Goal: Task Accomplishment & Management: Complete application form

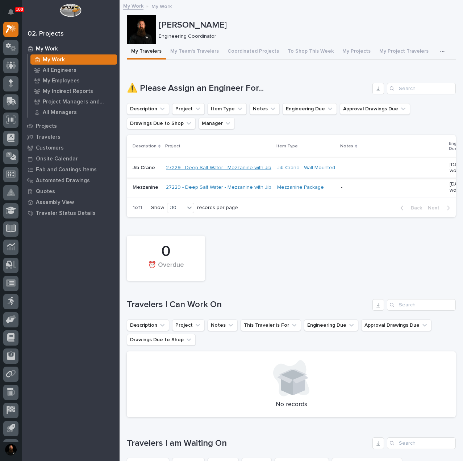
click at [249, 167] on link "27229 - Deep Salt Water - Mezzanine with Jib" at bounding box center [219, 168] width 106 height 6
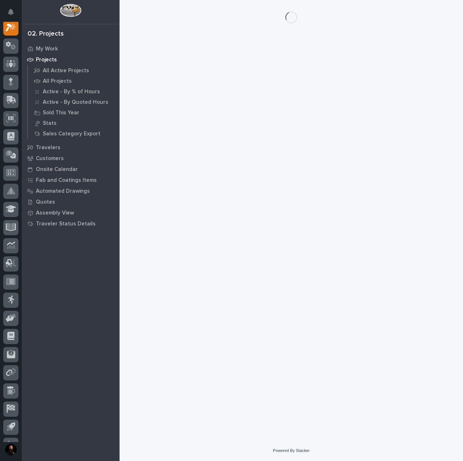
scroll to position [18, 0]
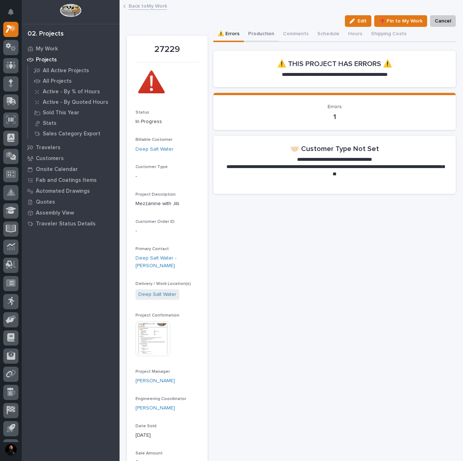
click at [257, 32] on button "Production" at bounding box center [261, 34] width 35 height 15
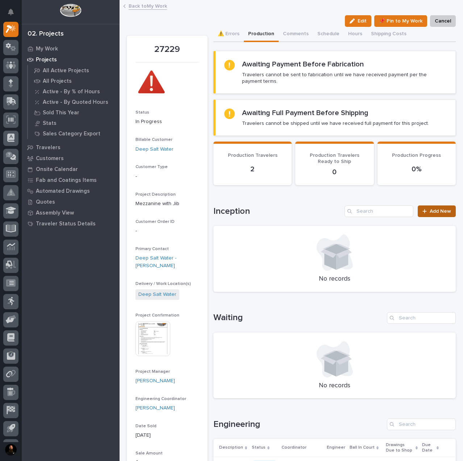
click at [439, 214] on link "Add New" at bounding box center [437, 211] width 38 height 12
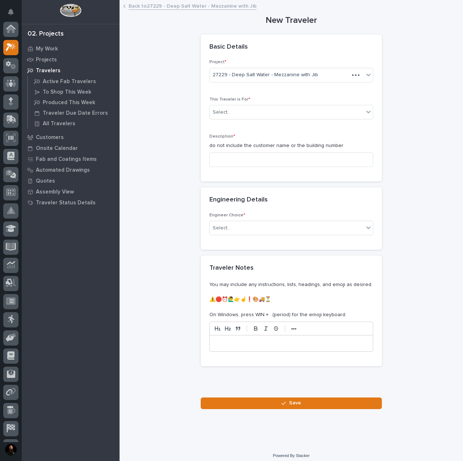
scroll to position [18, 0]
click at [247, 108] on div "Select..." at bounding box center [287, 112] width 154 height 12
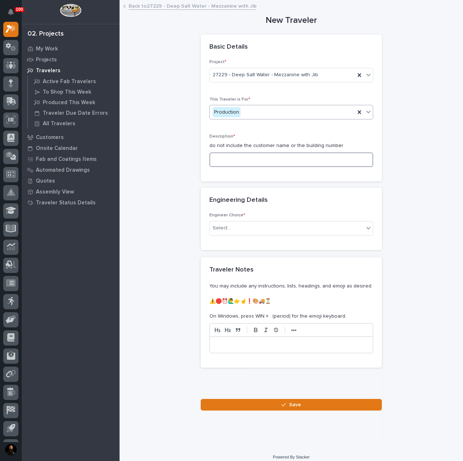
click at [243, 165] on input at bounding box center [292, 159] width 164 height 15
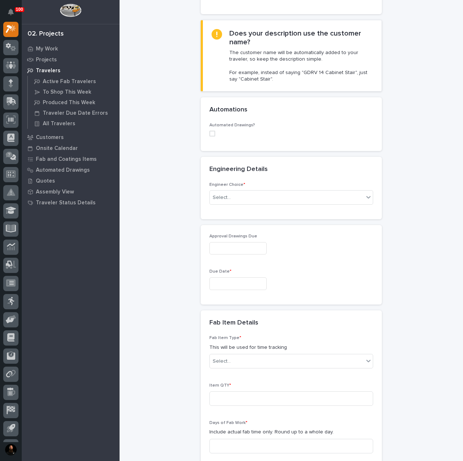
scroll to position [193, 0]
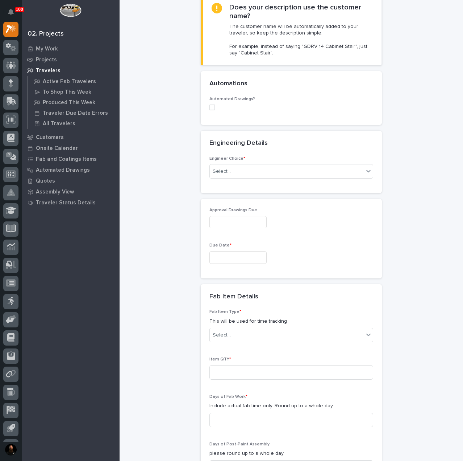
type input "Ladder"
click at [227, 177] on div "Engineer Choice * Select..." at bounding box center [292, 170] width 164 height 28
click at [232, 172] on input "text" at bounding box center [232, 171] width 1 height 6
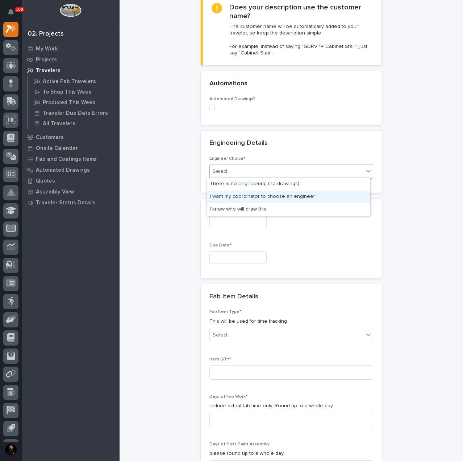
click at [242, 192] on div "I want my coordinator to choose an engineer" at bounding box center [288, 196] width 163 height 13
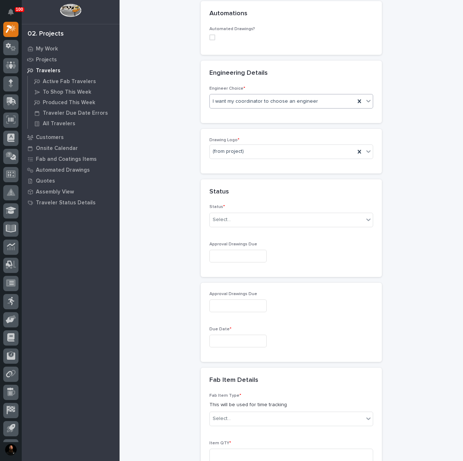
scroll to position [270, 0]
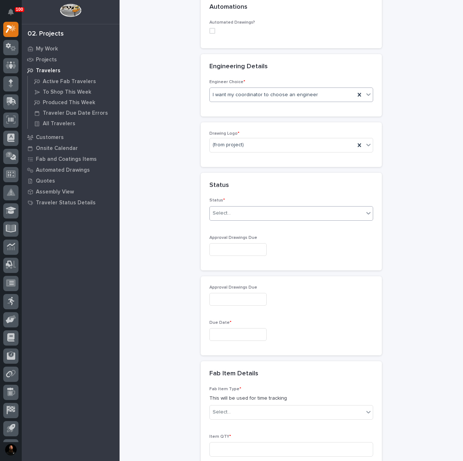
click at [247, 211] on div "Select..." at bounding box center [287, 213] width 154 height 12
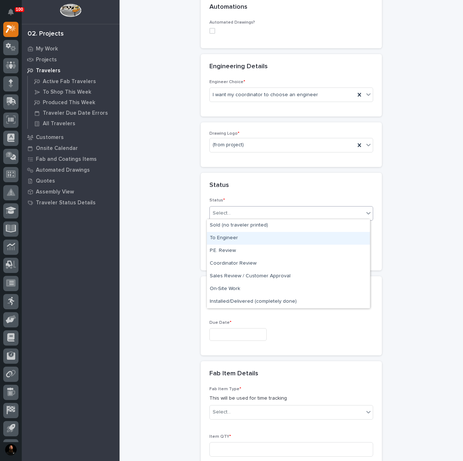
click at [238, 236] on div "To Engineer" at bounding box center [288, 238] width 163 height 13
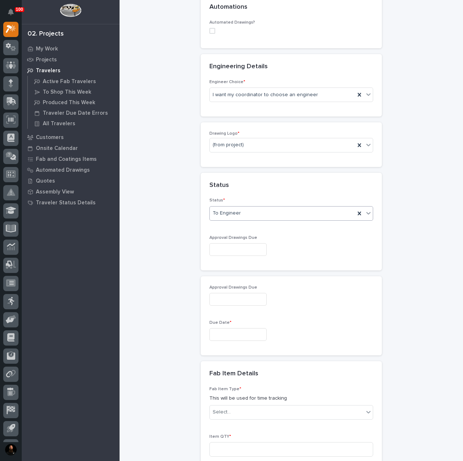
click at [234, 250] on input "text" at bounding box center [238, 249] width 57 height 13
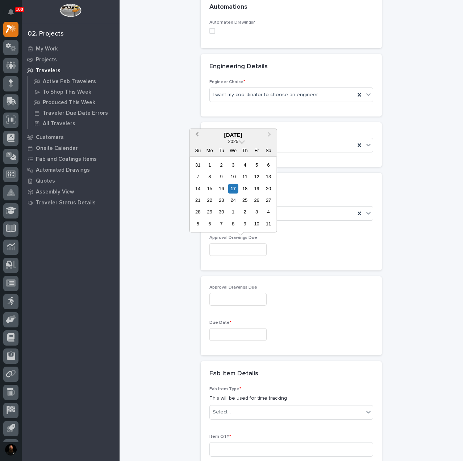
click at [194, 136] on button "Previous Month" at bounding box center [197, 135] width 12 height 12
click at [162, 119] on div "**********" at bounding box center [291, 270] width 329 height 1079
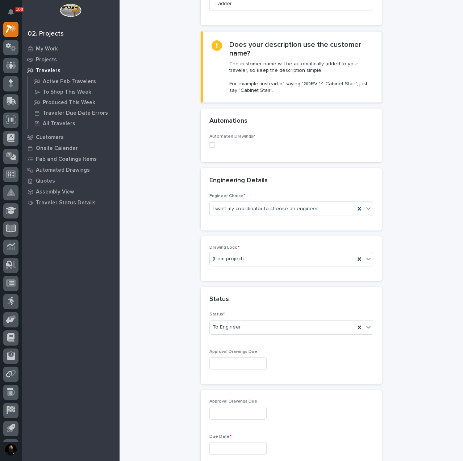
scroll to position [193, 0]
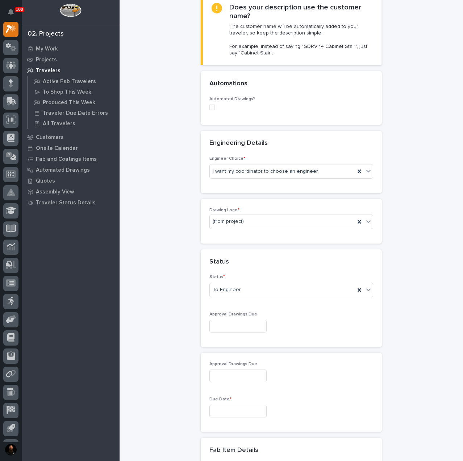
click at [217, 404] on input "text" at bounding box center [238, 410] width 57 height 13
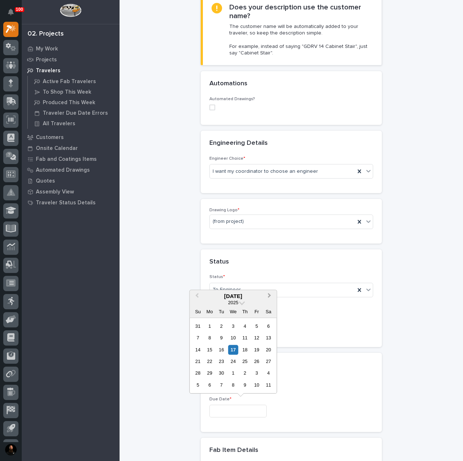
click at [270, 294] on span "Next Month" at bounding box center [270, 295] width 0 height 9
click at [213, 360] on div "17" at bounding box center [210, 361] width 10 height 10
type input "**********"
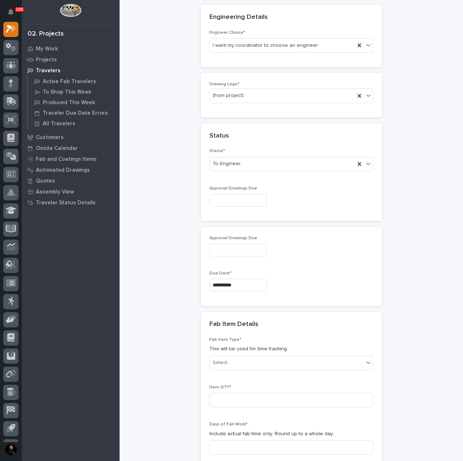
scroll to position [338, 0]
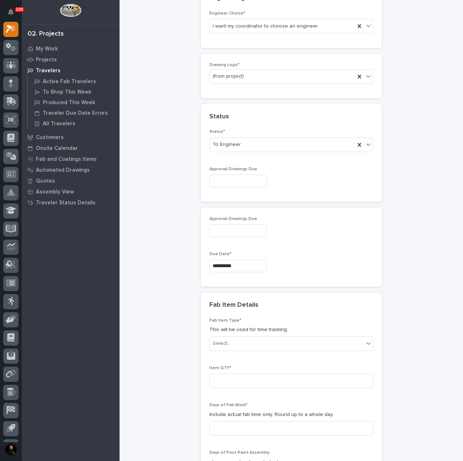
drag, startPoint x: 226, startPoint y: 233, endPoint x: 231, endPoint y: 230, distance: 6.0
click at [226, 233] on input "text" at bounding box center [238, 230] width 57 height 13
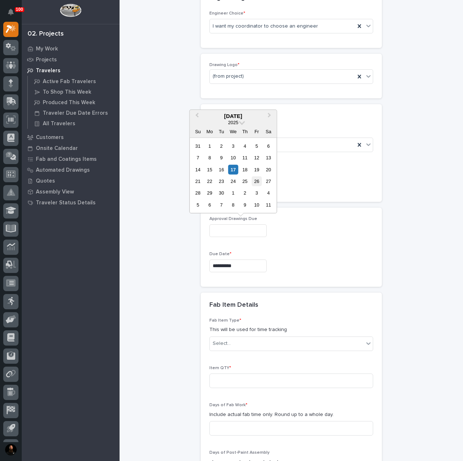
click at [260, 179] on div "26" at bounding box center [257, 181] width 10 height 10
type input "**********"
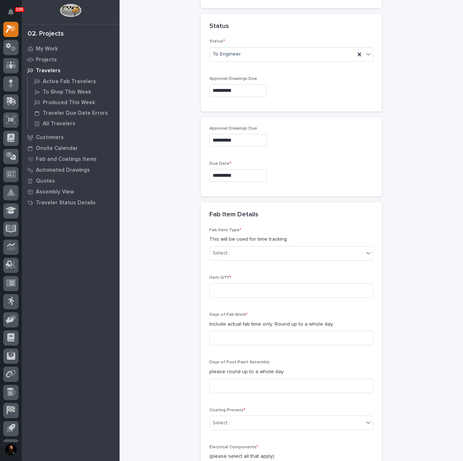
scroll to position [435, 0]
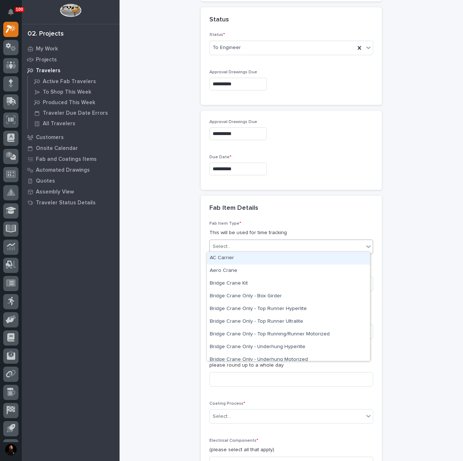
click at [236, 247] on div "Select..." at bounding box center [287, 246] width 154 height 12
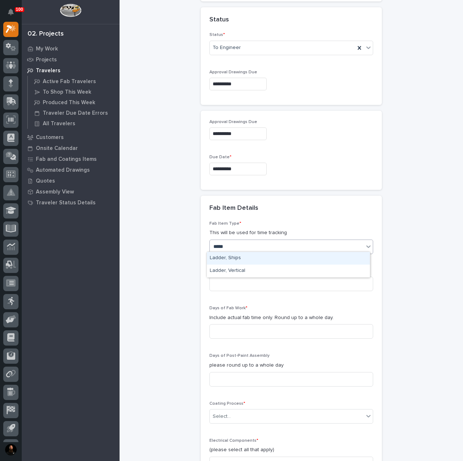
type input "******"
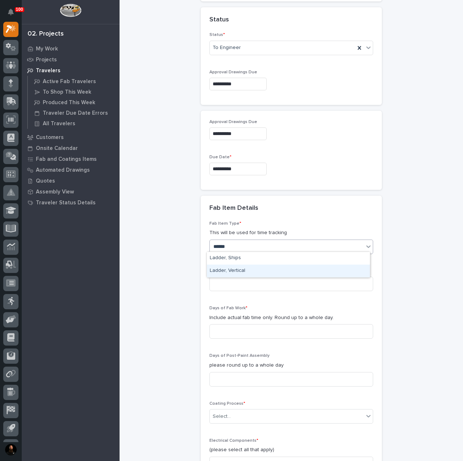
click at [248, 268] on div "Ladder, Vertical" at bounding box center [288, 270] width 163 height 13
click at [227, 280] on input at bounding box center [292, 283] width 164 height 15
type input "1"
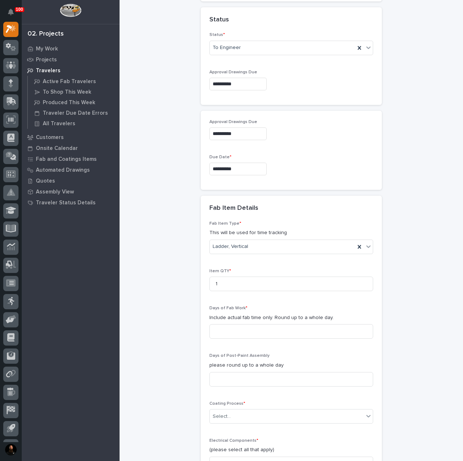
drag, startPoint x: 154, startPoint y: 288, endPoint x: 173, endPoint y: 295, distance: 20.1
click at [166, 293] on div "**********" at bounding box center [291, 105] width 329 height 1079
click at [267, 324] on input at bounding box center [292, 331] width 164 height 15
type input "2"
drag, startPoint x: 176, startPoint y: 320, endPoint x: 196, endPoint y: 345, distance: 32.1
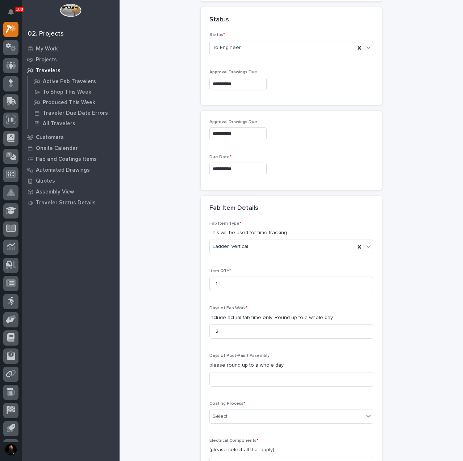
click at [176, 320] on div "**********" at bounding box center [291, 105] width 329 height 1079
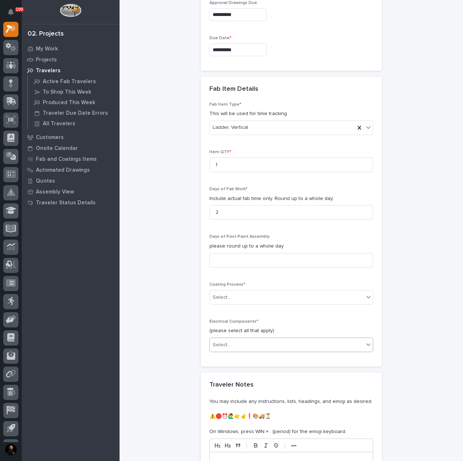
scroll to position [580, 0]
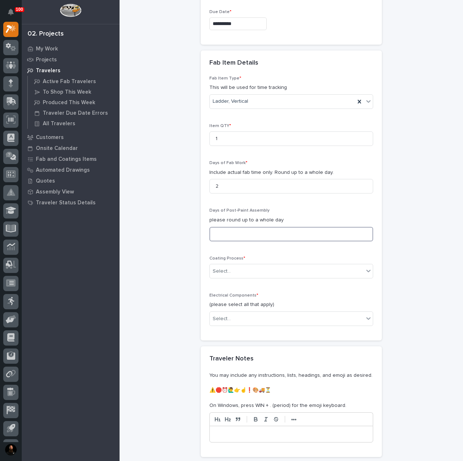
drag, startPoint x: 231, startPoint y: 231, endPoint x: 183, endPoint y: 242, distance: 48.5
click at [229, 231] on input at bounding box center [292, 234] width 164 height 15
type input "1"
drag, startPoint x: 168, startPoint y: 243, endPoint x: 214, endPoint y: 267, distance: 51.4
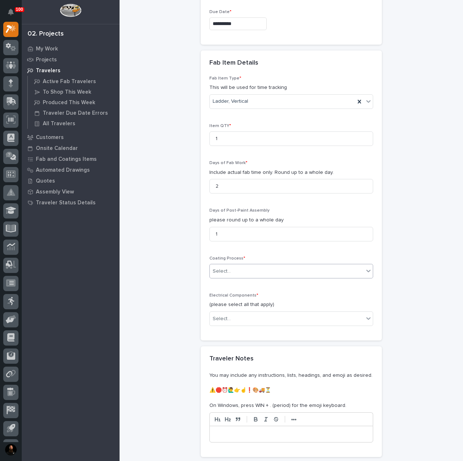
click at [226, 272] on div "Select..." at bounding box center [287, 271] width 154 height 12
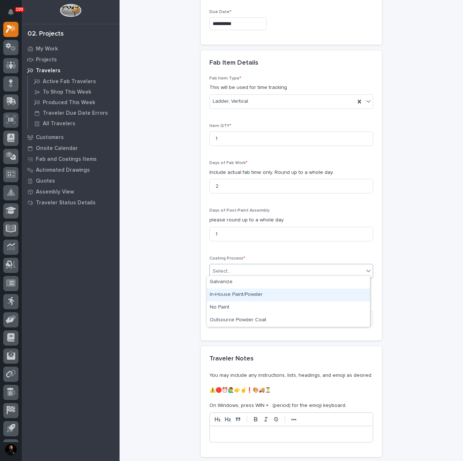
click at [232, 293] on div "In-House Paint/Powder" at bounding box center [288, 294] width 163 height 13
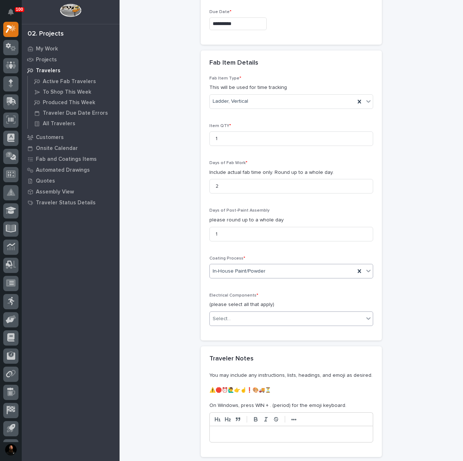
drag, startPoint x: 194, startPoint y: 316, endPoint x: 230, endPoint y: 314, distance: 35.6
drag, startPoint x: 230, startPoint y: 314, endPoint x: 238, endPoint y: 322, distance: 11.5
click at [231, 314] on div "Select..." at bounding box center [287, 319] width 154 height 12
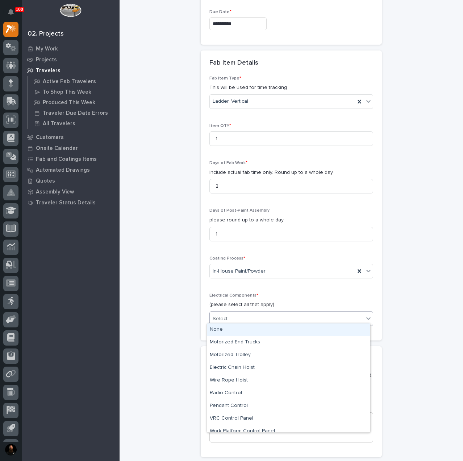
click at [234, 331] on div "None" at bounding box center [288, 329] width 163 height 13
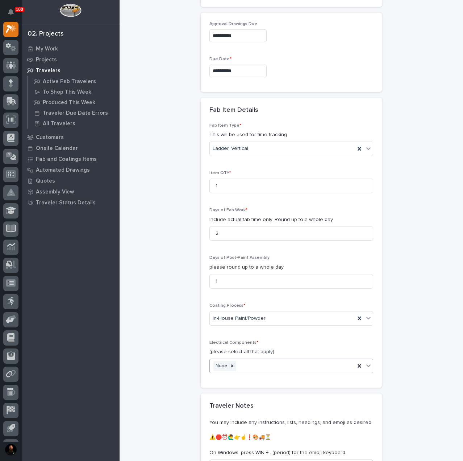
scroll to position [672, 0]
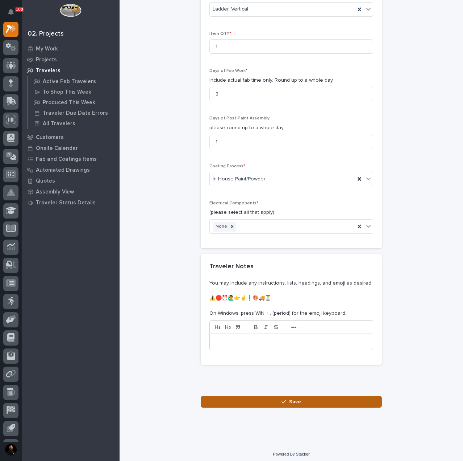
click at [259, 396] on button "Save" at bounding box center [291, 402] width 181 height 12
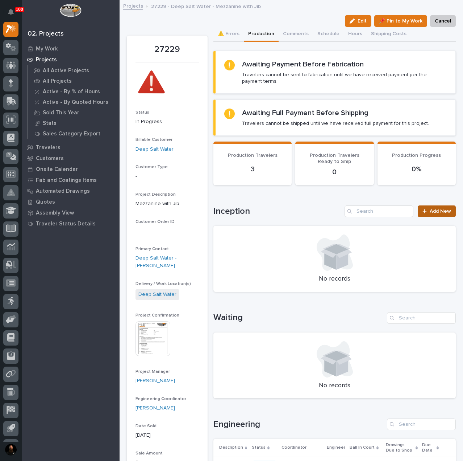
click at [428, 207] on link "Add New" at bounding box center [437, 211] width 38 height 12
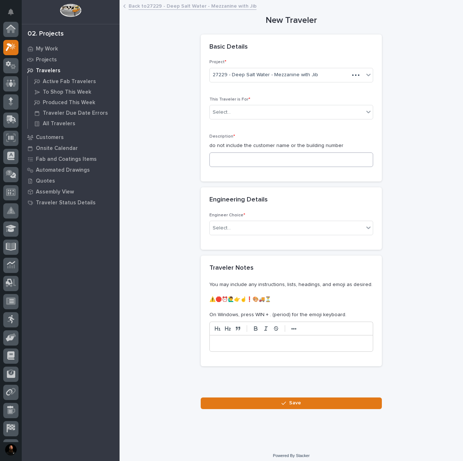
scroll to position [18, 0]
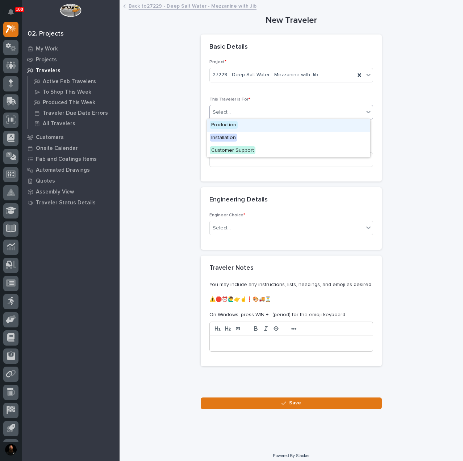
drag, startPoint x: 253, startPoint y: 116, endPoint x: 237, endPoint y: 128, distance: 20.4
click at [253, 116] on div "Select..." at bounding box center [287, 112] width 154 height 12
click at [234, 126] on span "Production" at bounding box center [224, 125] width 28 height 8
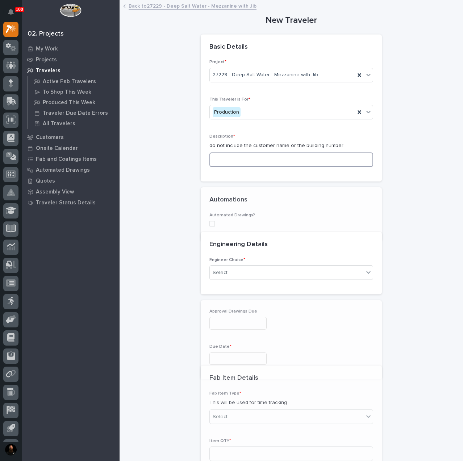
click at [249, 161] on input at bounding box center [292, 159] width 164 height 15
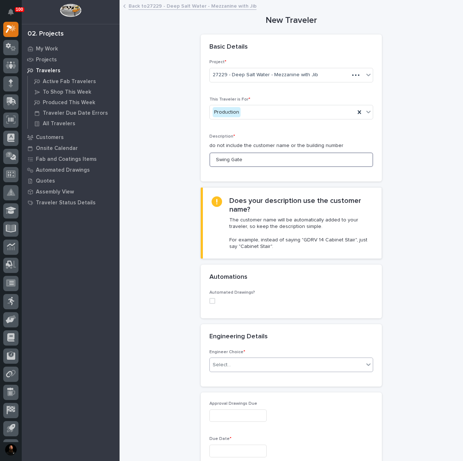
type input "Swing Gate"
click at [235, 359] on div "Select..." at bounding box center [287, 365] width 154 height 12
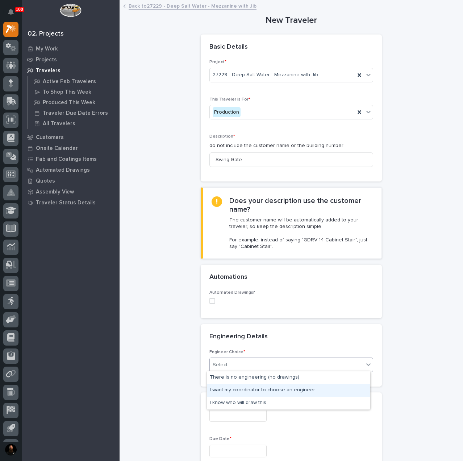
click at [235, 391] on div "I want my coordinator to choose an engineer" at bounding box center [288, 390] width 163 height 13
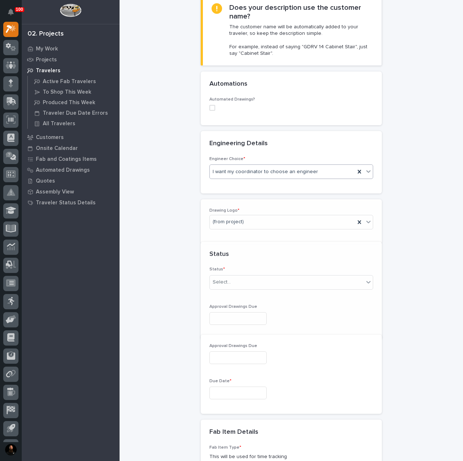
scroll to position [221, 0]
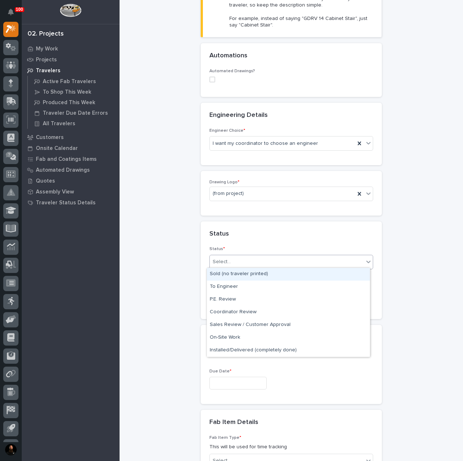
click at [229, 262] on div "Select..." at bounding box center [287, 262] width 154 height 12
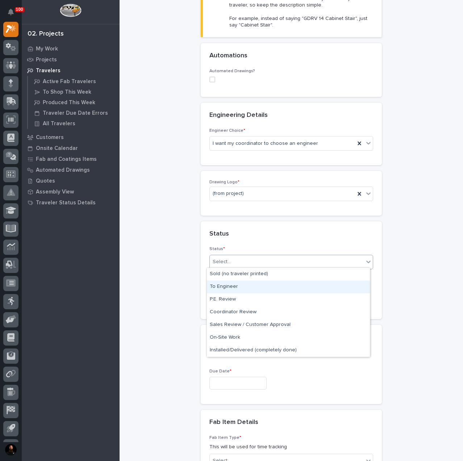
click at [243, 286] on div "To Engineer" at bounding box center [288, 286] width 163 height 13
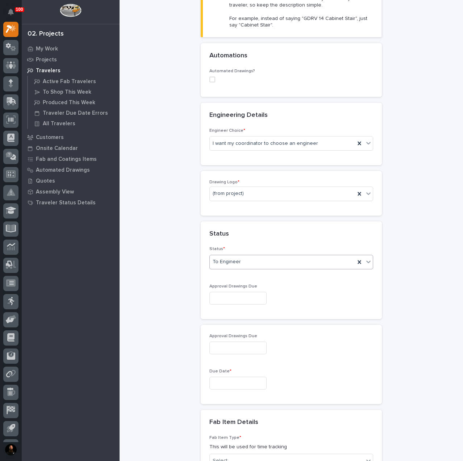
click at [233, 300] on input "text" at bounding box center [238, 298] width 57 height 13
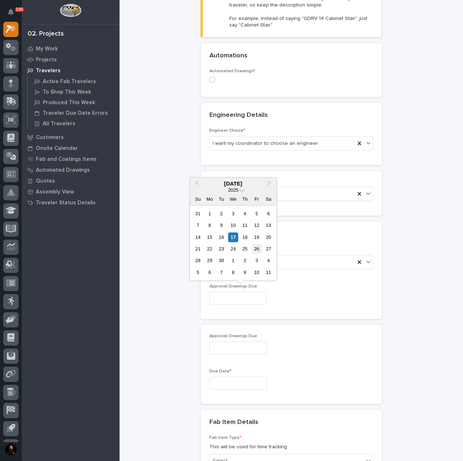
click at [255, 251] on div "26" at bounding box center [257, 249] width 10 height 10
type input "**********"
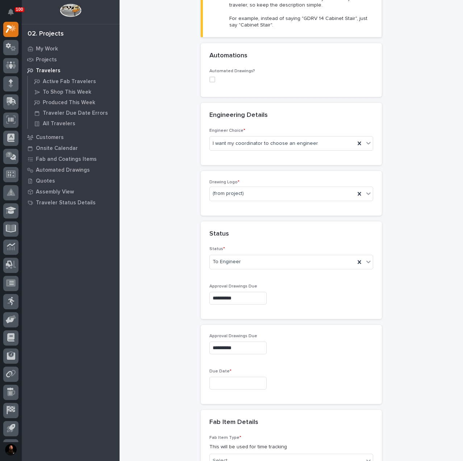
click at [227, 379] on input "text" at bounding box center [238, 382] width 57 height 13
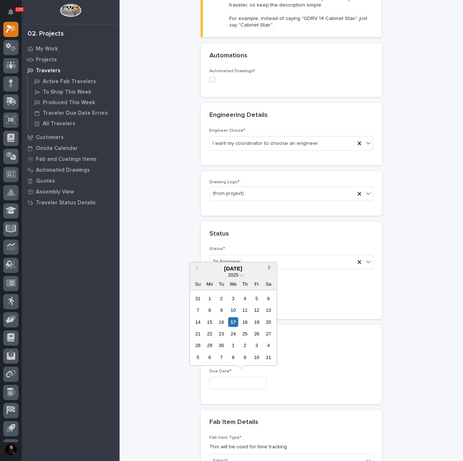
click at [270, 268] on span "Next Month" at bounding box center [270, 267] width 0 height 9
click at [211, 334] on div "17" at bounding box center [210, 334] width 10 height 10
type input "**********"
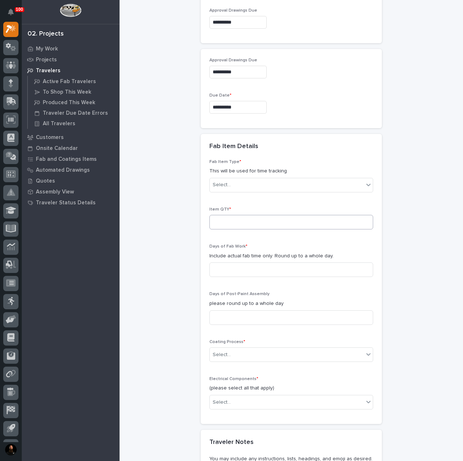
scroll to position [511, 0]
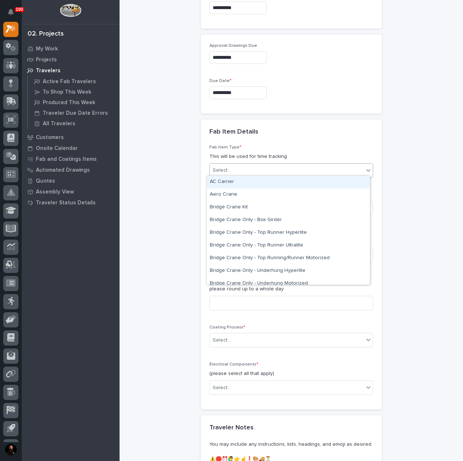
click at [235, 171] on div "Select..." at bounding box center [287, 170] width 154 height 12
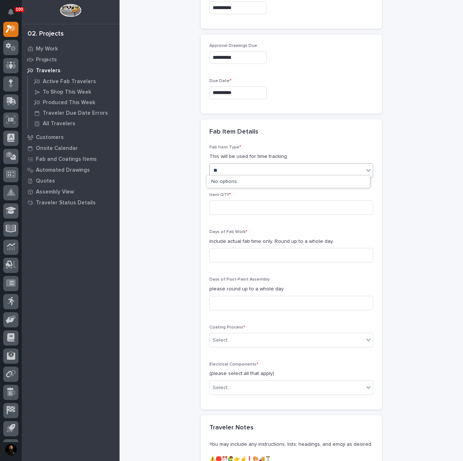
type input "*"
type input "*****"
click at [240, 205] on input at bounding box center [292, 207] width 164 height 15
type input "1"
drag, startPoint x: 178, startPoint y: 248, endPoint x: 189, endPoint y: 253, distance: 11.5
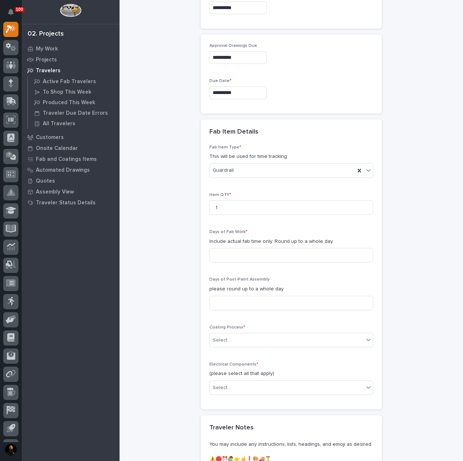
click at [179, 250] on div "**********" at bounding box center [291, 28] width 329 height 1079
click at [235, 248] on input at bounding box center [292, 255] width 164 height 15
type input "1"
click at [232, 297] on input at bounding box center [292, 303] width 164 height 15
type input "1"
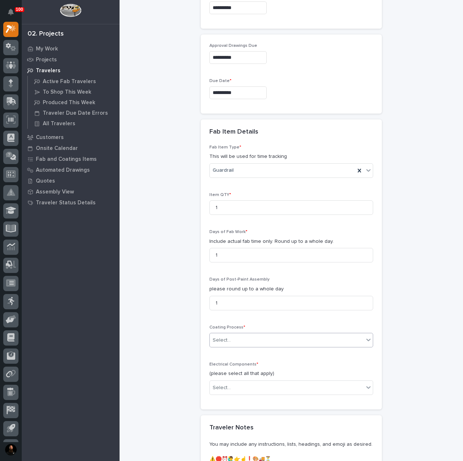
click at [226, 336] on div "Select..." at bounding box center [222, 340] width 18 height 8
click at [236, 363] on div "In-House Paint/Powder" at bounding box center [288, 363] width 163 height 13
drag, startPoint x: 175, startPoint y: 361, endPoint x: 251, endPoint y: 379, distance: 78.6
click at [185, 363] on div "**********" at bounding box center [291, 28] width 329 height 1079
drag, startPoint x: 251, startPoint y: 380, endPoint x: 244, endPoint y: 386, distance: 9.0
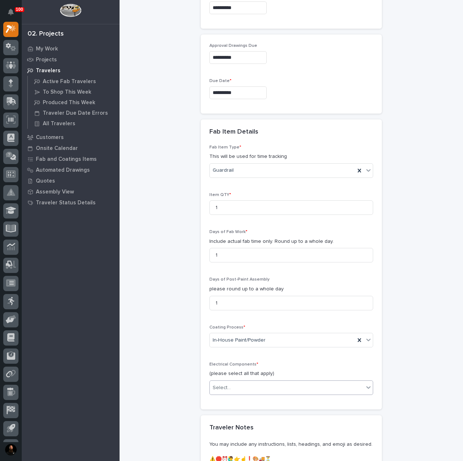
click at [250, 381] on div "Select..." at bounding box center [287, 387] width 154 height 12
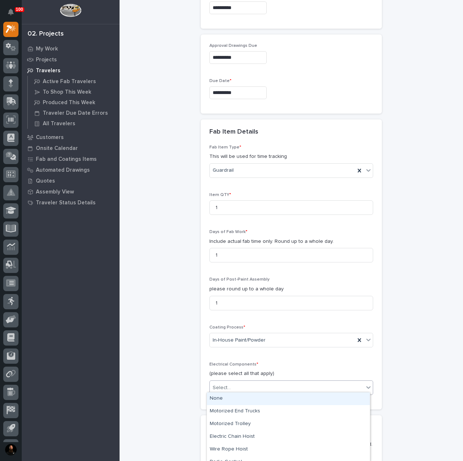
click at [243, 394] on div "None" at bounding box center [288, 398] width 163 height 13
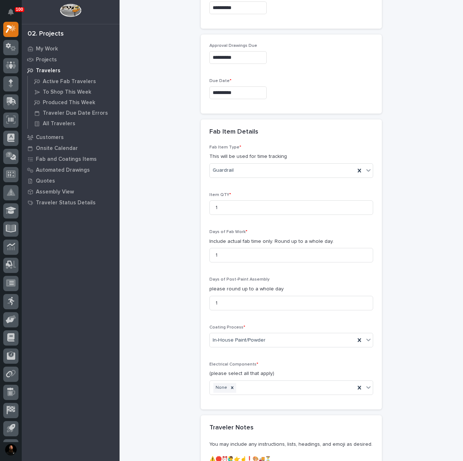
click at [170, 360] on div "**********" at bounding box center [291, 28] width 329 height 1079
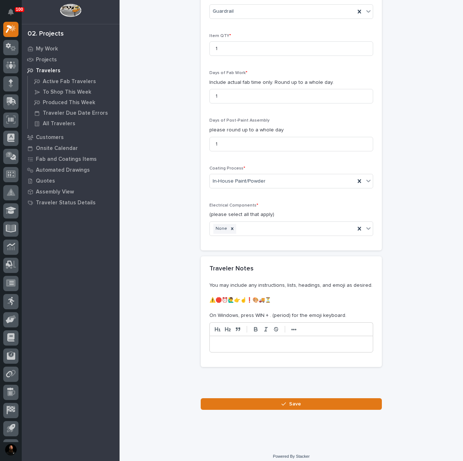
scroll to position [672, 0]
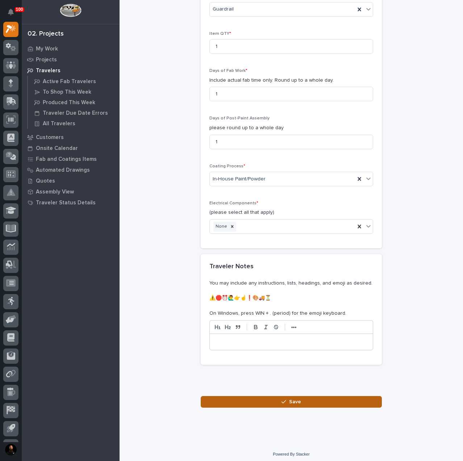
click at [266, 400] on button "Save" at bounding box center [291, 402] width 181 height 12
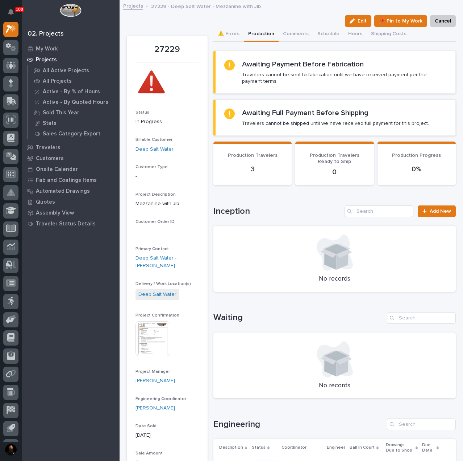
click at [197, 5] on p "27229 - Deep Salt Water - Mezzanine with Jib" at bounding box center [206, 6] width 110 height 8
click at [194, 11] on div "Projects 27229 - Deep Salt Water - Mezzanine with Jib" at bounding box center [292, 6] width 344 height 10
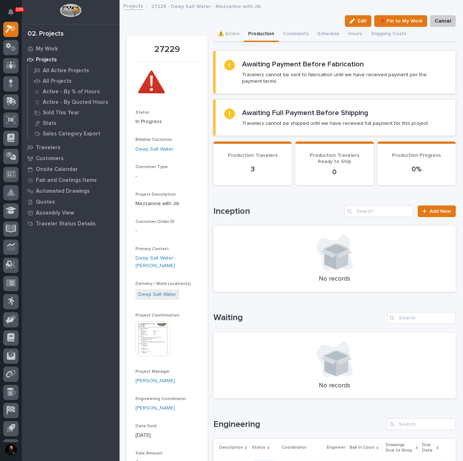
click at [197, 6] on p "27229 - Deep Salt Water - Mezzanine with Jib" at bounding box center [206, 6] width 110 height 8
click at [190, 22] on div "Edit 📌 Pin to My Work Cancel" at bounding box center [291, 21] width 329 height 12
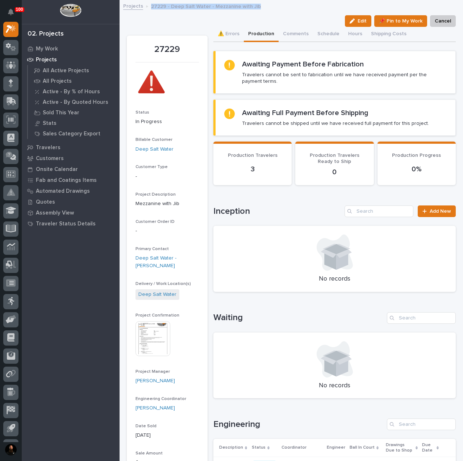
scroll to position [242, 0]
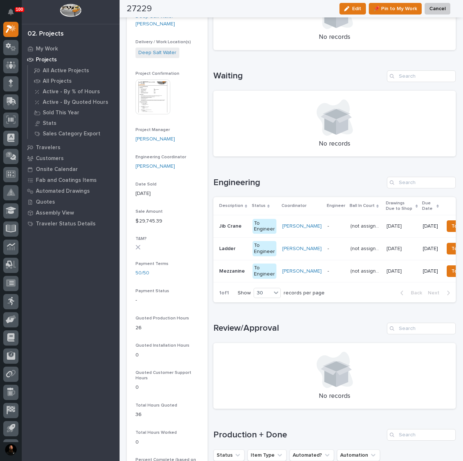
click at [274, 66] on div "Loading... Saving… Waiting No records" at bounding box center [335, 109] width 243 height 107
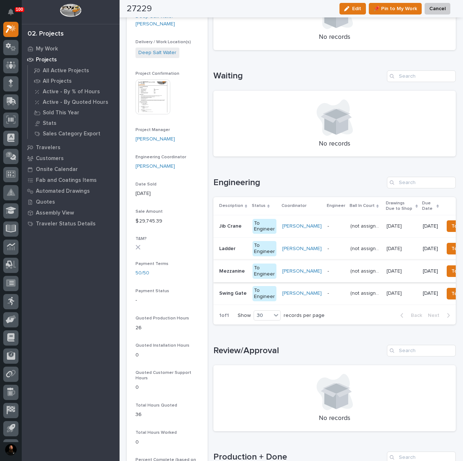
click at [236, 245] on p at bounding box center [233, 248] width 28 height 6
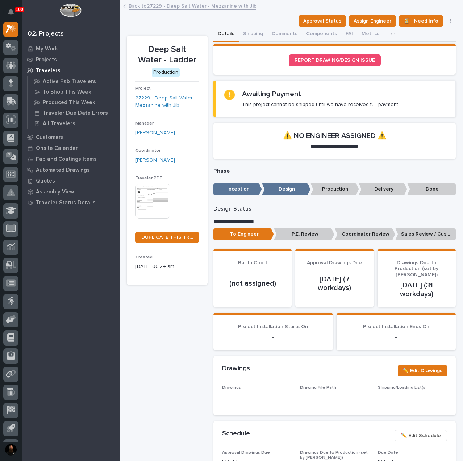
click at [165, 196] on img at bounding box center [153, 200] width 35 height 35
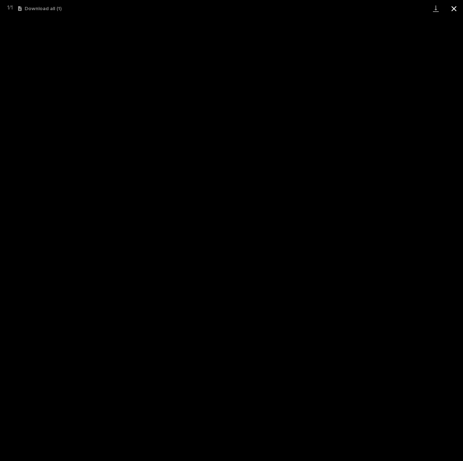
drag, startPoint x: 451, startPoint y: 8, endPoint x: 453, endPoint y: 12, distance: 4.6
click at [451, 8] on button "Close gallery" at bounding box center [454, 8] width 18 height 17
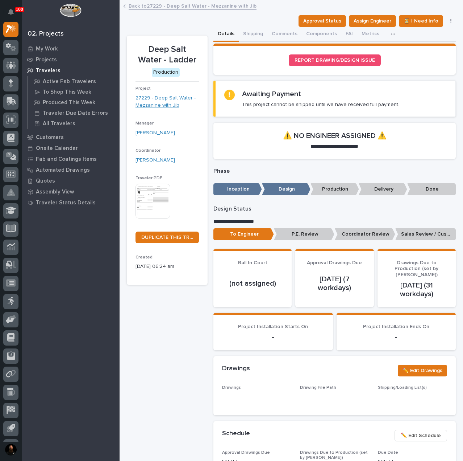
click at [173, 102] on link "27229 - Deep Salt Water - Mezzanine with Jib" at bounding box center [167, 101] width 63 height 15
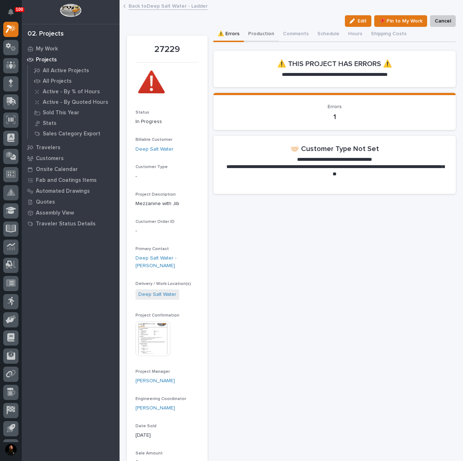
click at [264, 32] on button "Production" at bounding box center [261, 34] width 35 height 15
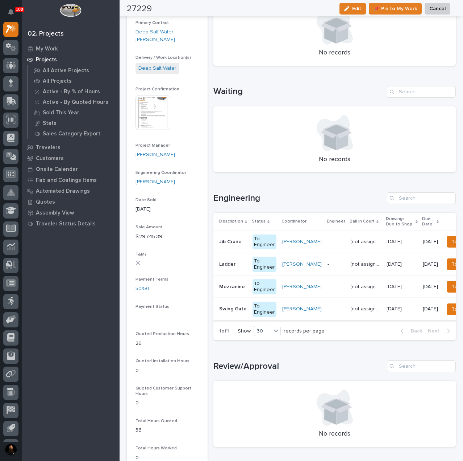
scroll to position [242, 0]
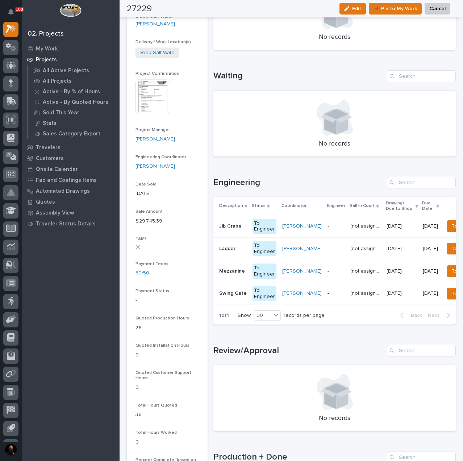
click at [222, 292] on p "Swing Gate" at bounding box center [233, 293] width 29 height 8
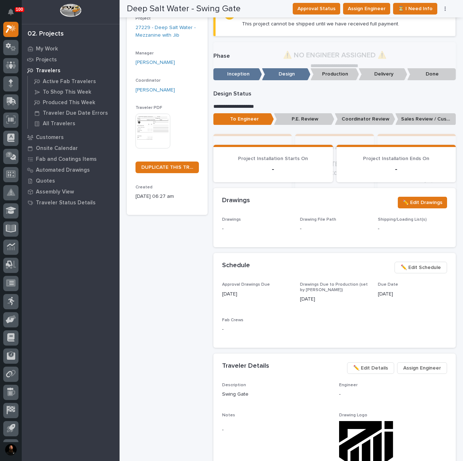
scroll to position [1, 0]
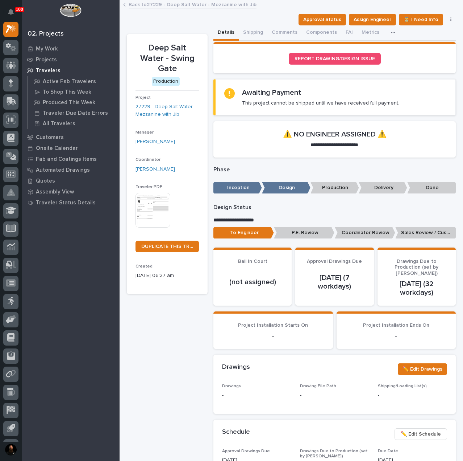
click at [156, 206] on img at bounding box center [153, 210] width 35 height 35
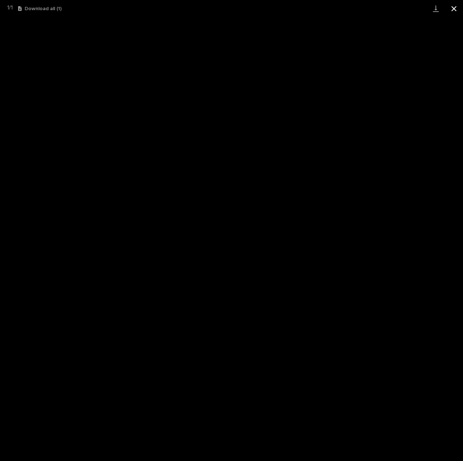
click at [454, 9] on button "Close gallery" at bounding box center [454, 8] width 18 height 17
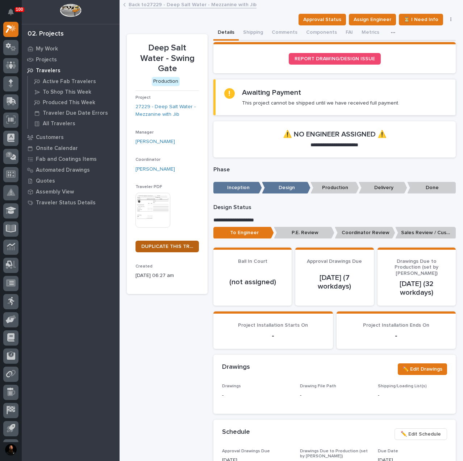
scroll to position [0, 0]
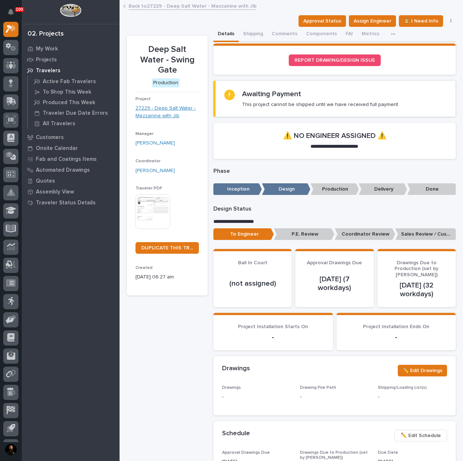
click at [159, 106] on link "27229 - Deep Salt Water - Mezzanine with Jib" at bounding box center [167, 111] width 63 height 15
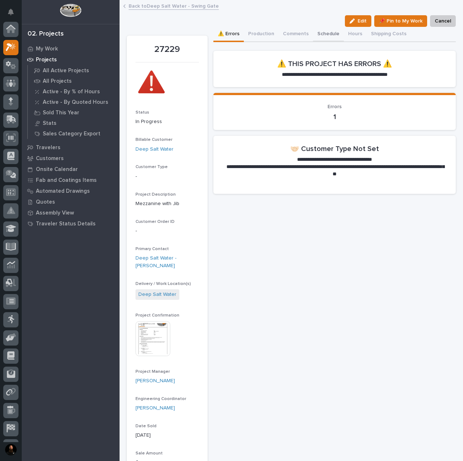
scroll to position [18, 0]
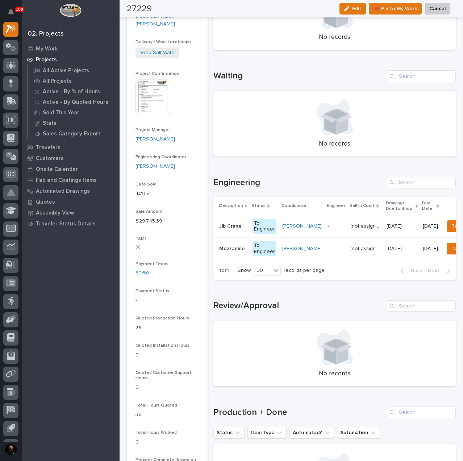
click at [241, 248] on p "Mezzanine" at bounding box center [232, 248] width 27 height 8
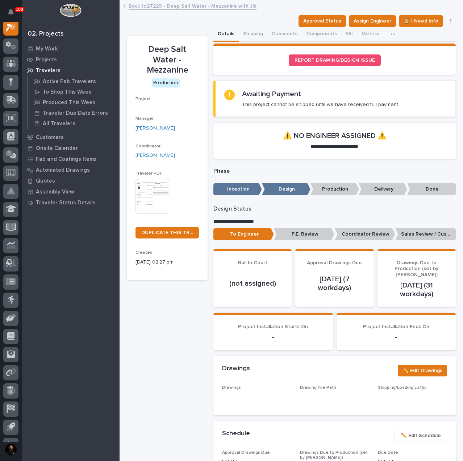
scroll to position [18, 0]
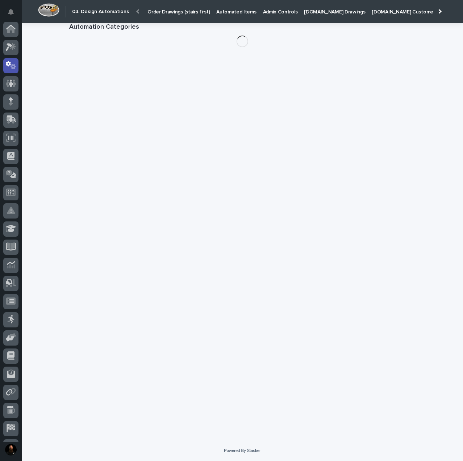
scroll to position [36, 0]
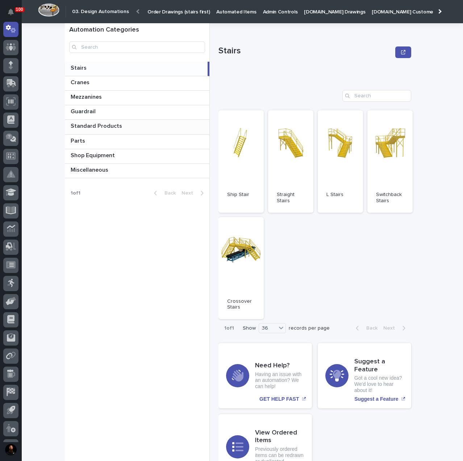
click at [102, 123] on p "Standard Products" at bounding box center [97, 125] width 53 height 8
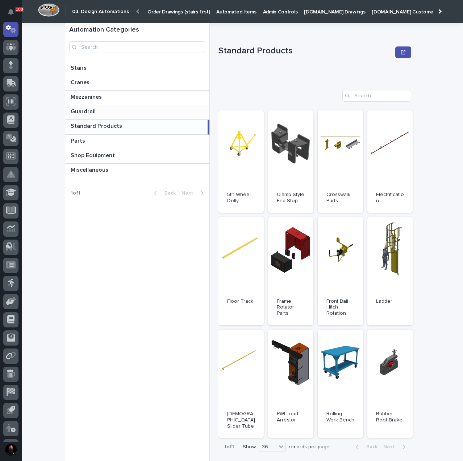
drag, startPoint x: 95, startPoint y: 111, endPoint x: 106, endPoint y: 113, distance: 11.5
click at [95, 111] on p at bounding box center [139, 111] width 136 height 7
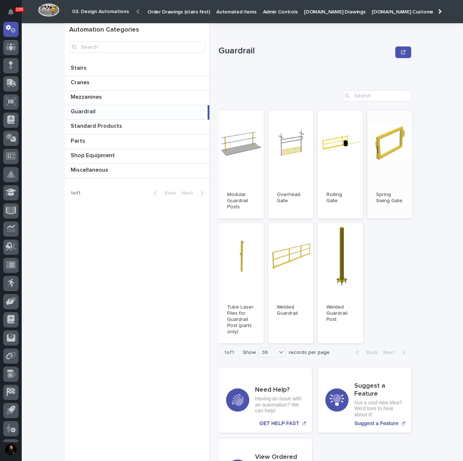
click at [384, 161] on link "Open" at bounding box center [390, 164] width 45 height 108
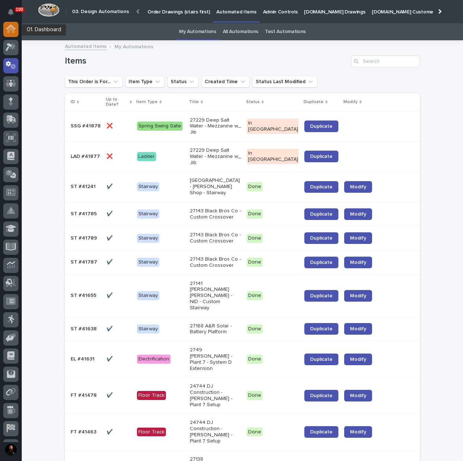
click at [15, 28] on icon at bounding box center [10, 27] width 9 height 5
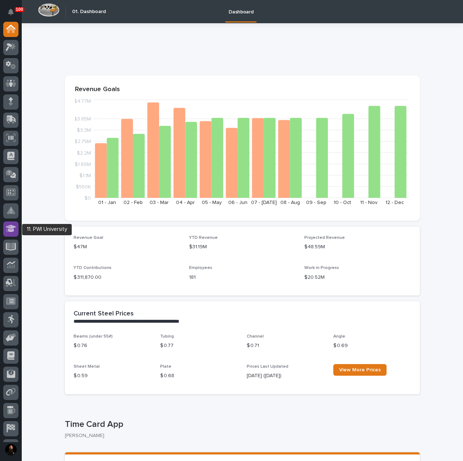
click at [7, 229] on icon at bounding box center [8, 229] width 5 height 6
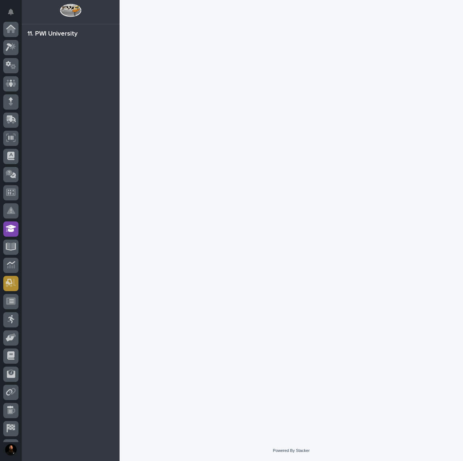
scroll to position [51, 0]
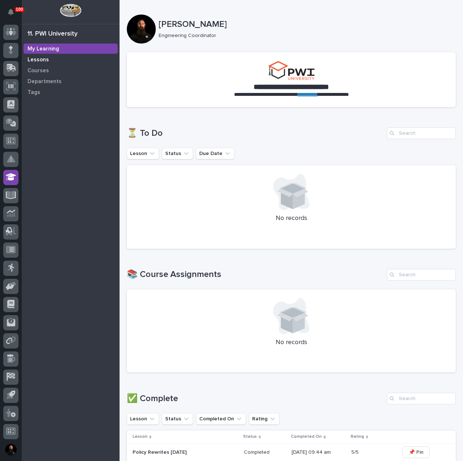
click at [50, 58] on div "Lessons" at bounding box center [71, 59] width 94 height 10
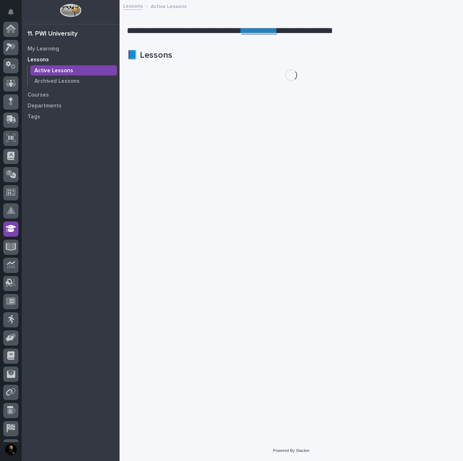
scroll to position [51, 0]
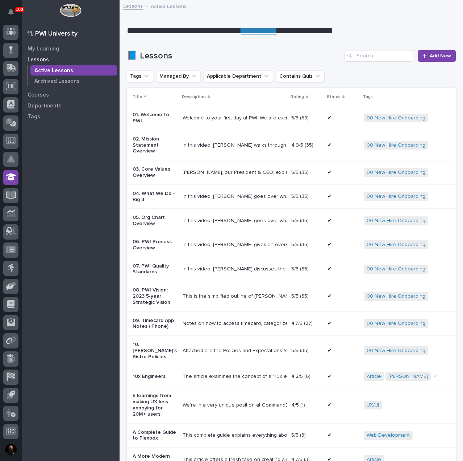
click at [37, 122] on div "My Learning Lessons Active Lessons Archived Lessons Courses Departments Tags" at bounding box center [71, 251] width 98 height 417
click at [41, 113] on div "Tags" at bounding box center [71, 116] width 94 height 10
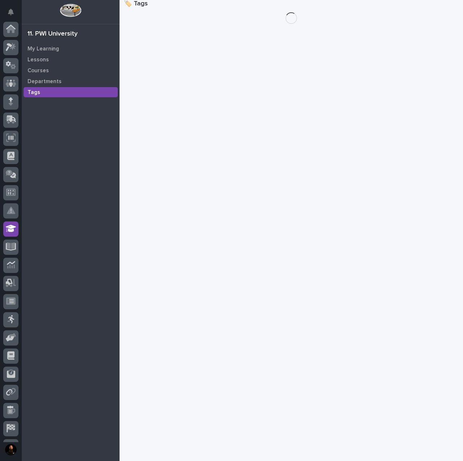
scroll to position [51, 0]
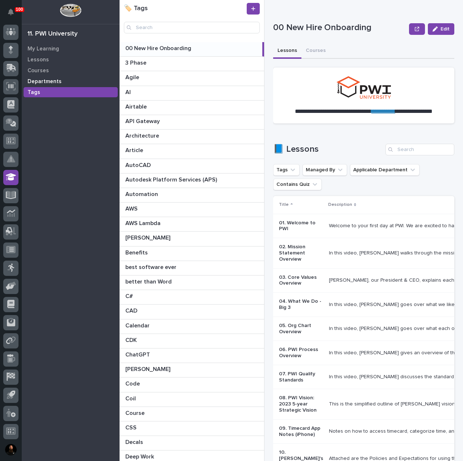
click at [55, 80] on p "Departments" at bounding box center [45, 81] width 34 height 7
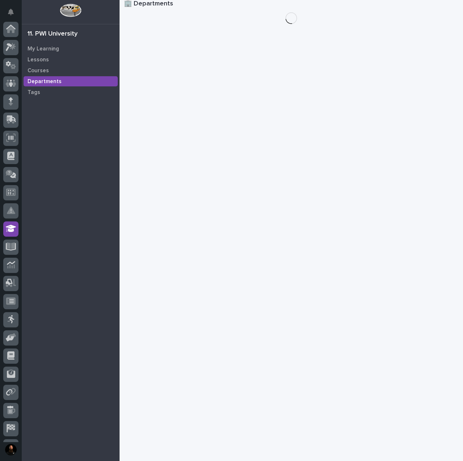
scroll to position [51, 0]
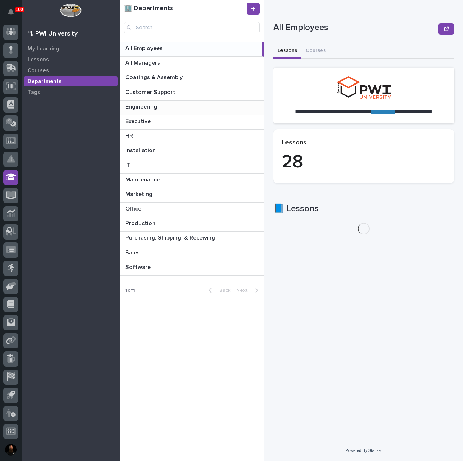
click at [146, 113] on div "Engineering Engineering" at bounding box center [192, 107] width 145 height 14
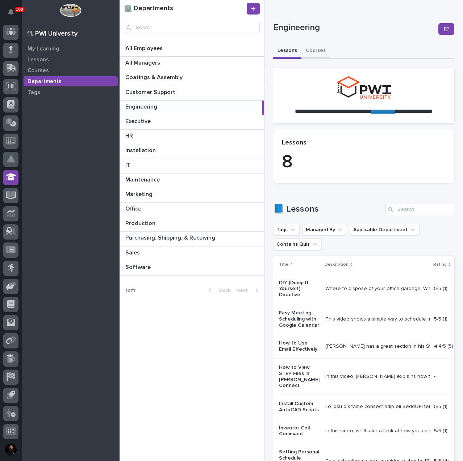
click at [313, 54] on button "Courses" at bounding box center [316, 51] width 29 height 15
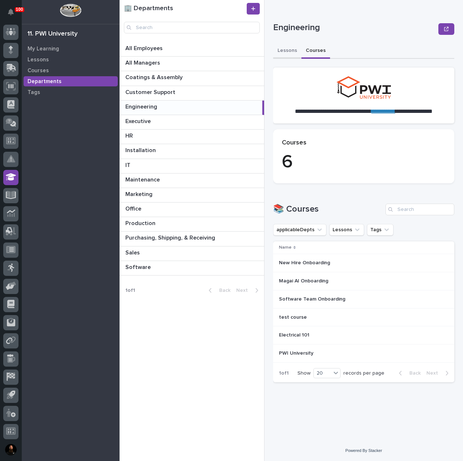
click at [292, 50] on button "Lessons" at bounding box center [287, 51] width 28 height 15
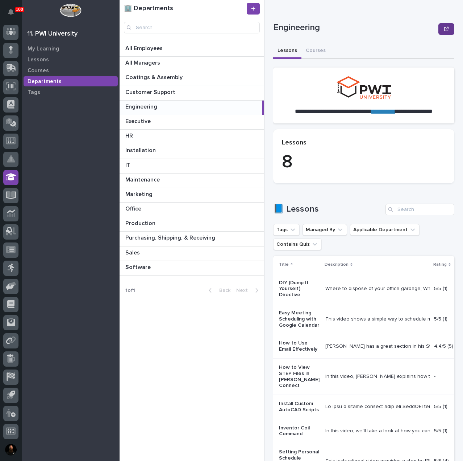
click at [439, 31] on button "button" at bounding box center [447, 29] width 16 height 12
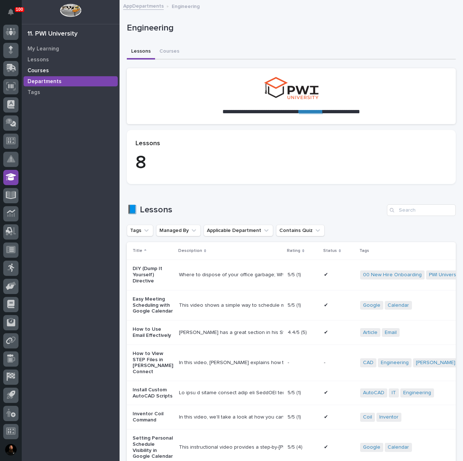
click at [48, 66] on div "Courses" at bounding box center [71, 70] width 94 height 10
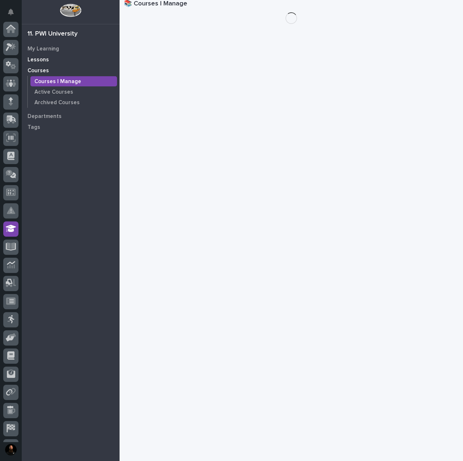
scroll to position [51, 0]
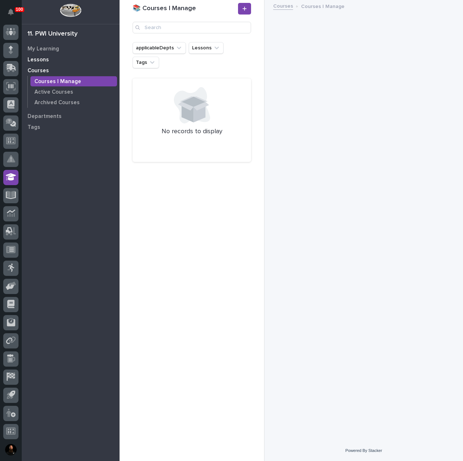
click at [46, 60] on p "Lessons" at bounding box center [38, 60] width 21 height 7
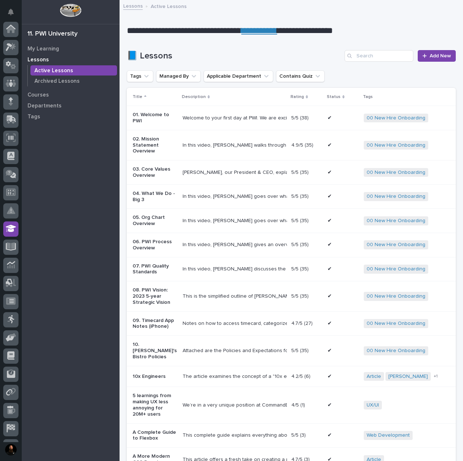
scroll to position [51, 0]
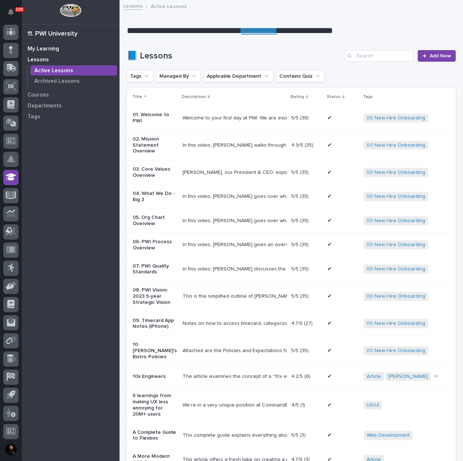
click at [57, 49] on p "My Learning" at bounding box center [44, 49] width 32 height 7
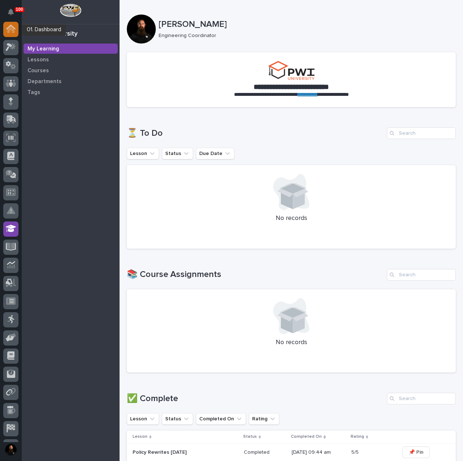
click at [14, 32] on icon at bounding box center [10, 29] width 7 height 7
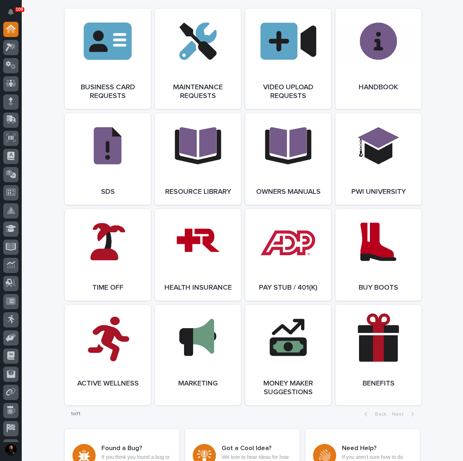
scroll to position [1160, 0]
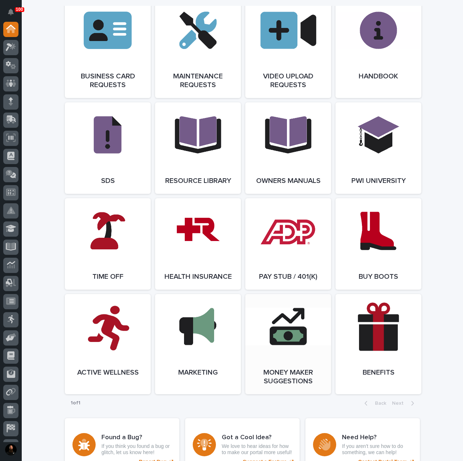
click at [285, 350] on link "Open Link" at bounding box center [288, 344] width 86 height 100
click at [298, 361] on link "Open Link" at bounding box center [288, 344] width 86 height 100
drag, startPoint x: 41, startPoint y: 352, endPoint x: 49, endPoint y: 352, distance: 8.0
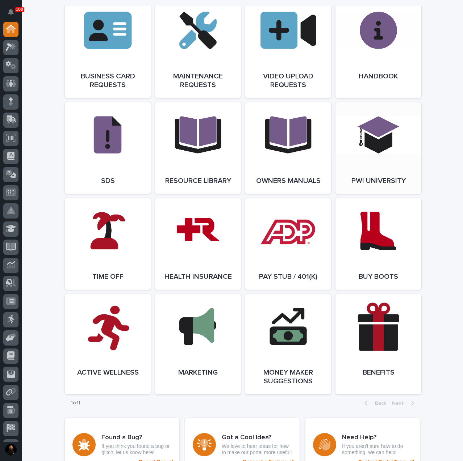
click at [384, 144] on link "Open Link" at bounding box center [379, 147] width 86 height 91
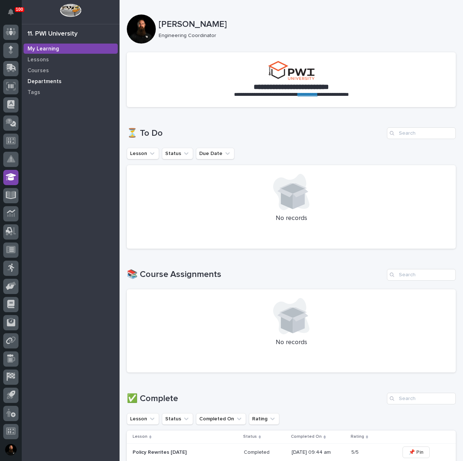
click at [52, 79] on p "Departments" at bounding box center [45, 81] width 34 height 7
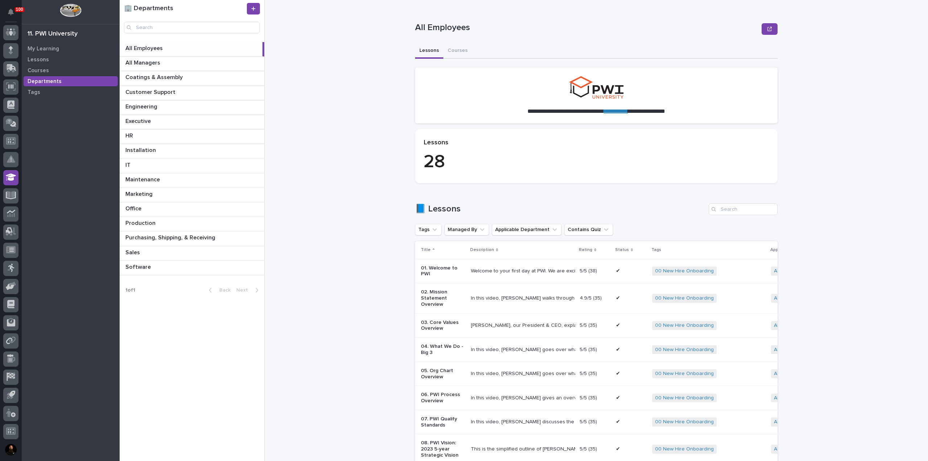
scroll to position [51, 0]
click at [154, 109] on p "Engineering" at bounding box center [141, 106] width 33 height 8
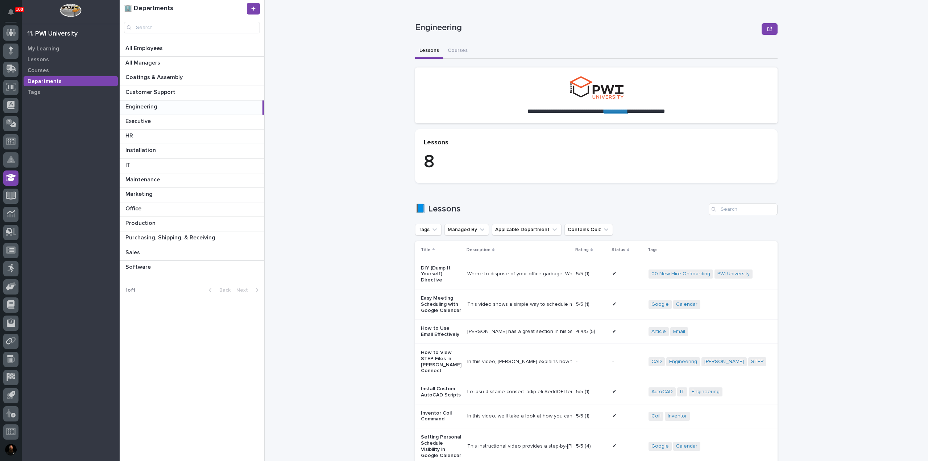
click at [463, 28] on div "**********" at bounding box center [600, 230] width 655 height 461
click at [463, 30] on button "button" at bounding box center [770, 29] width 16 height 12
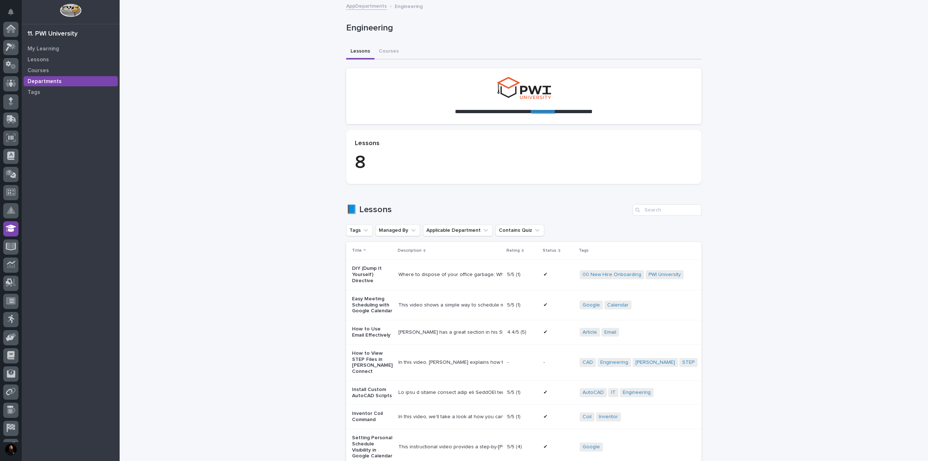
scroll to position [51, 0]
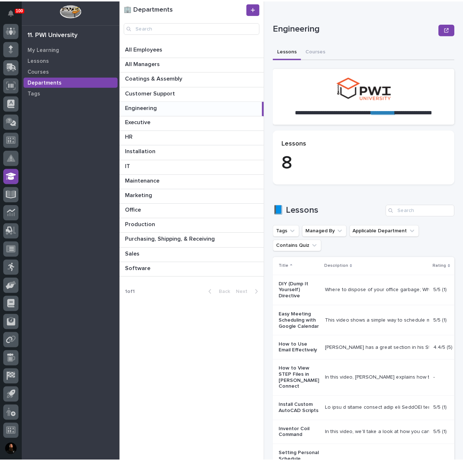
scroll to position [51, 0]
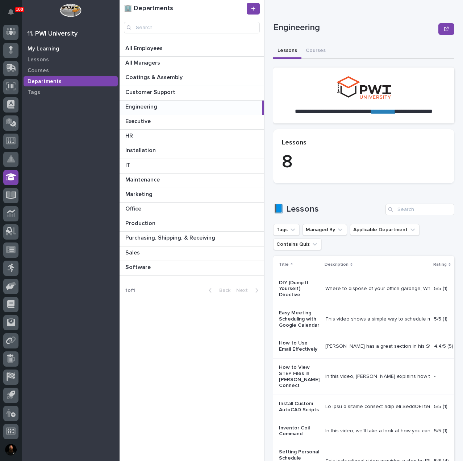
click at [48, 49] on p "My Learning" at bounding box center [44, 49] width 32 height 7
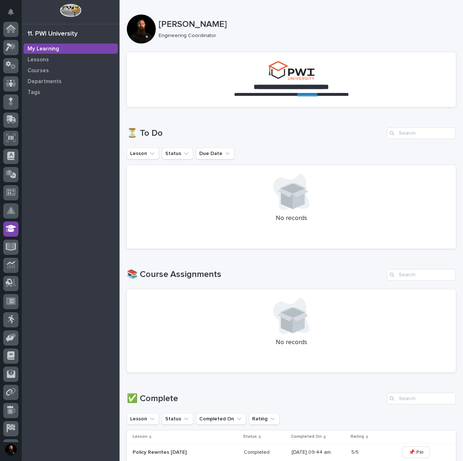
scroll to position [51, 0]
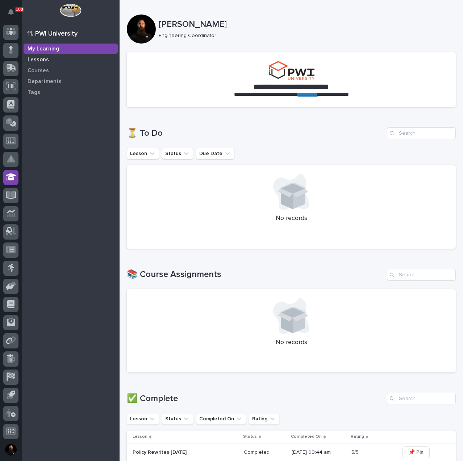
click at [50, 57] on div "Lessons" at bounding box center [71, 59] width 94 height 10
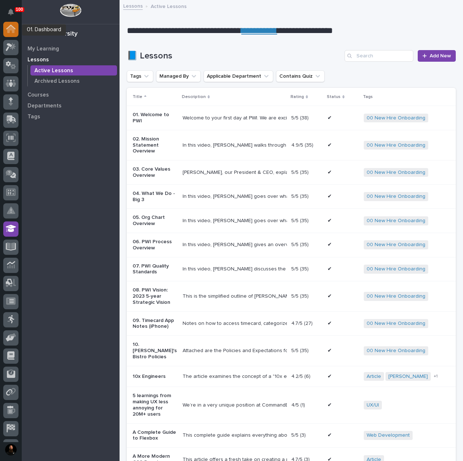
click at [15, 29] on icon at bounding box center [10, 29] width 7 height 7
